Goal: Task Accomplishment & Management: Manage account settings

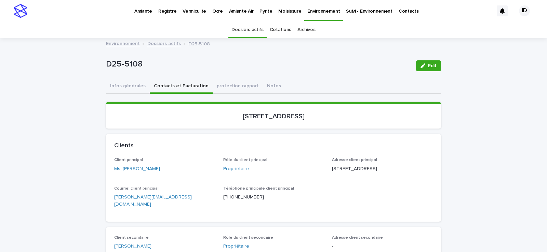
scroll to position [22, 0]
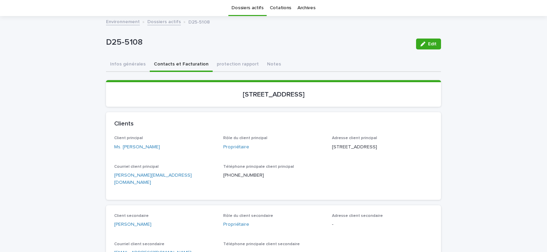
click at [167, 19] on link "Dossiers actifs" at bounding box center [163, 21] width 33 height 8
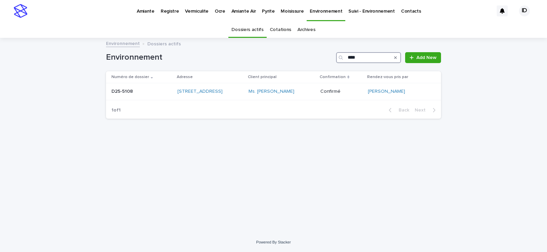
click at [366, 61] on input "****" at bounding box center [368, 57] width 65 height 11
type input "*"
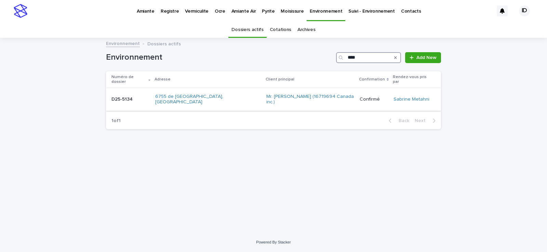
type input "****"
click at [237, 98] on td "6755 de [GEOGRAPHIC_DATA], [GEOGRAPHIC_DATA]" at bounding box center [207, 99] width 111 height 23
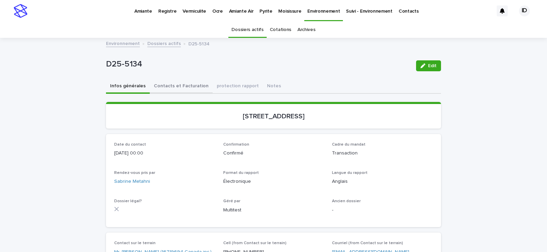
click at [182, 83] on button "Contacts et Facturation" at bounding box center [181, 87] width 63 height 14
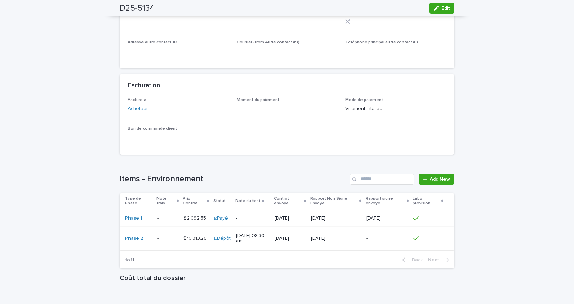
scroll to position [547, 0]
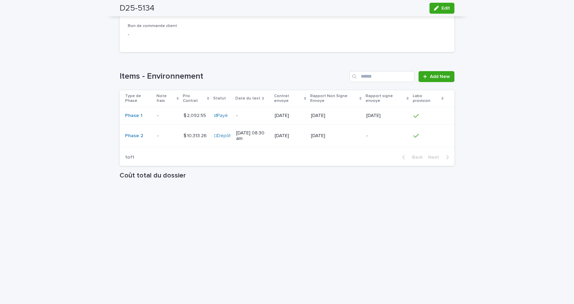
click at [186, 147] on td "$ 10,313.26 $ 10,313.26" at bounding box center [196, 135] width 30 height 23
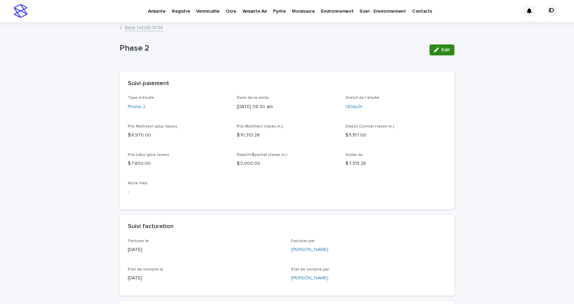
click at [441, 51] on span "Edit" at bounding box center [445, 49] width 9 height 5
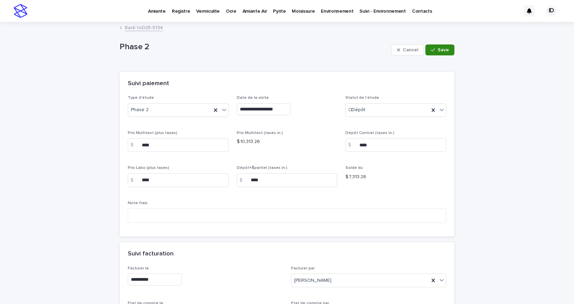
drag, startPoint x: 444, startPoint y: 49, endPoint x: 439, endPoint y: 53, distance: 7.3
click at [444, 49] on span "Save" at bounding box center [443, 49] width 11 height 5
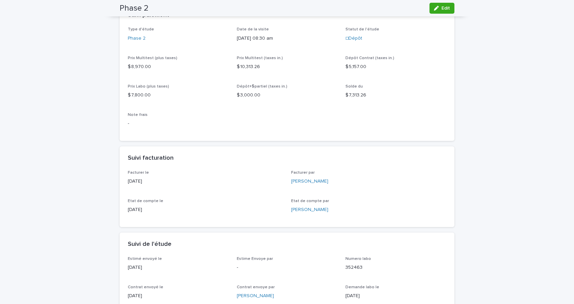
scroll to position [34, 0]
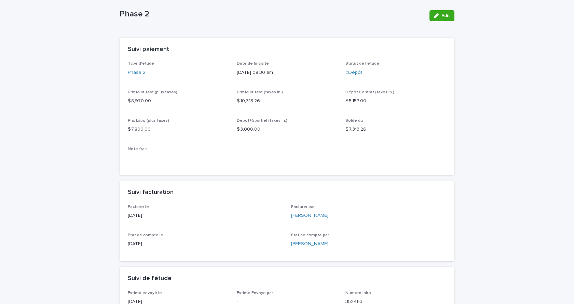
click at [441, 17] on span "Edit" at bounding box center [445, 15] width 9 height 5
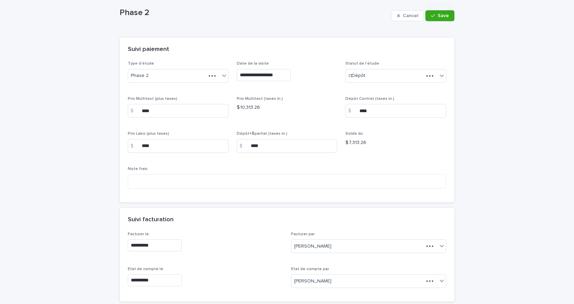
scroll to position [67, 0]
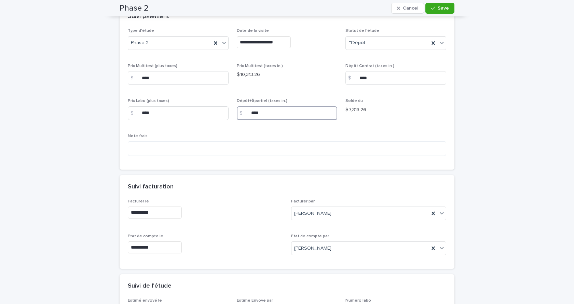
click at [265, 113] on input "****" at bounding box center [287, 113] width 101 height 14
type input "*"
type input "*******"
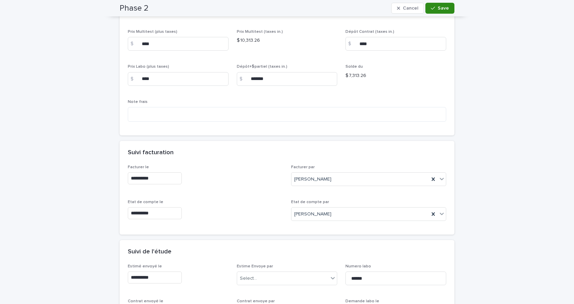
drag, startPoint x: 431, startPoint y: 9, endPoint x: 433, endPoint y: 13, distance: 4.4
click at [431, 9] on icon "button" at bounding box center [433, 8] width 4 height 5
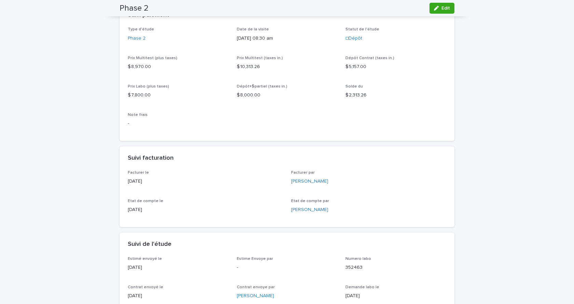
scroll to position [0, 0]
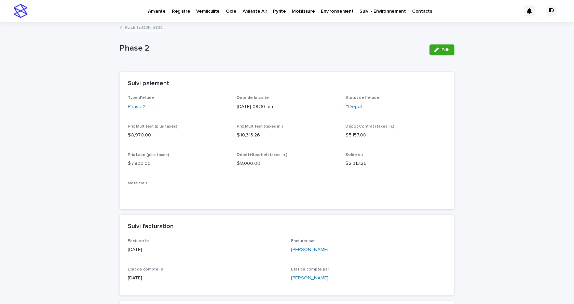
click at [328, 11] on p "Environnement" at bounding box center [337, 7] width 32 height 14
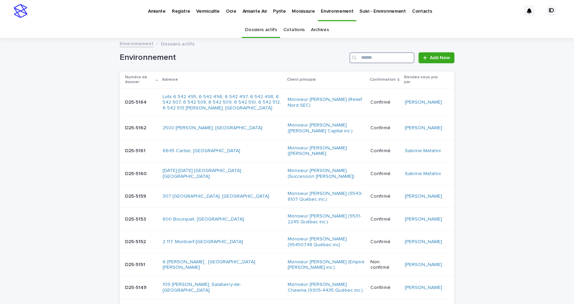
click at [373, 59] on input "Search" at bounding box center [381, 57] width 65 height 11
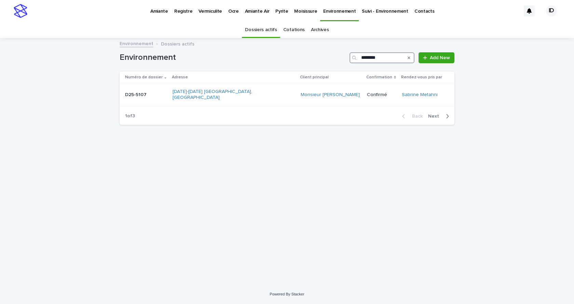
type input "********"
click at [270, 99] on td "[DATE]-[DATE] [GEOGRAPHIC_DATA], [GEOGRAPHIC_DATA]" at bounding box center [234, 94] width 128 height 23
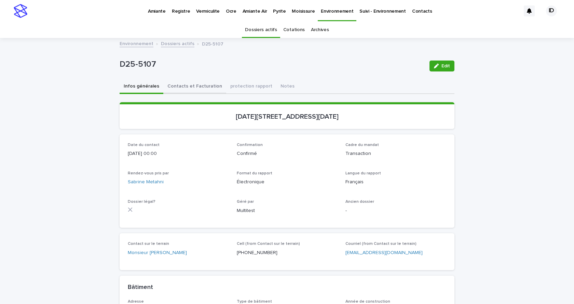
click at [189, 86] on button "Contacts et Facturation" at bounding box center [194, 87] width 63 height 14
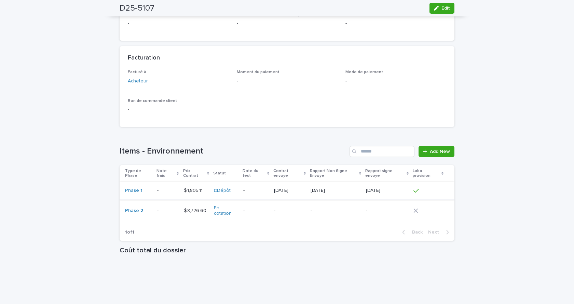
scroll to position [506, 0]
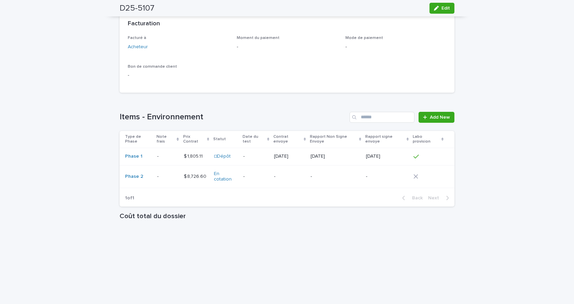
click at [216, 165] on td "☐Dépôt" at bounding box center [225, 156] width 29 height 17
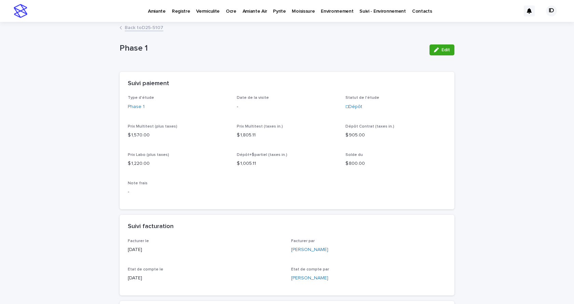
drag, startPoint x: 442, startPoint y: 46, endPoint x: 393, endPoint y: 91, distance: 66.6
click at [441, 48] on button "Edit" at bounding box center [441, 49] width 25 height 11
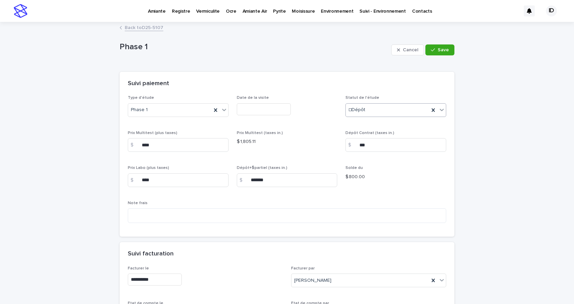
click at [439, 108] on icon at bounding box center [441, 109] width 7 height 7
click at [352, 171] on div "☑Payé" at bounding box center [393, 171] width 100 height 12
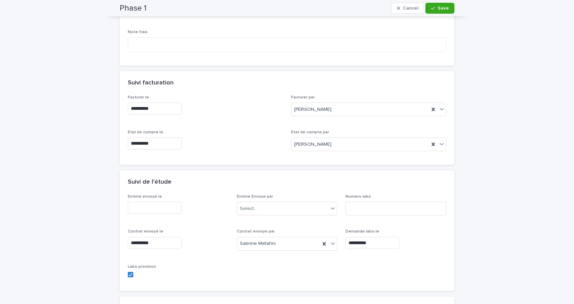
scroll to position [137, 0]
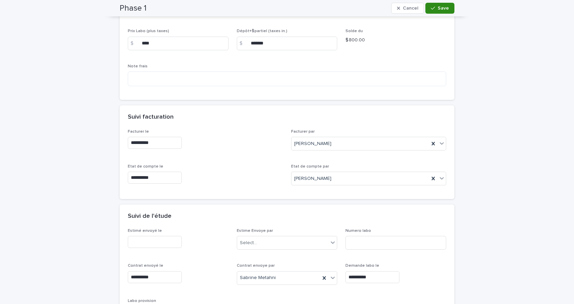
click at [438, 6] on span "Save" at bounding box center [443, 8] width 11 height 5
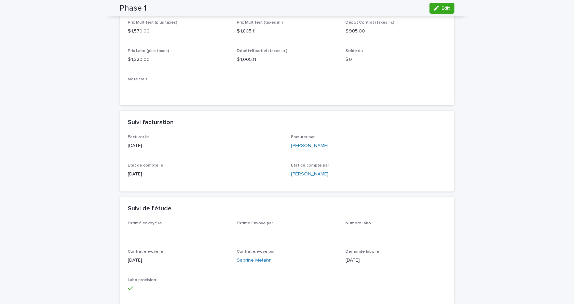
scroll to position [70, 0]
